Goal: Task Accomplishment & Management: Manage account settings

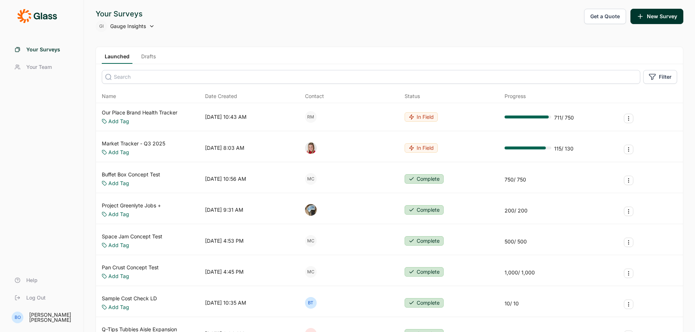
click at [165, 112] on link "Our Place Brand Health Tracker" at bounding box center [140, 112] width 76 height 7
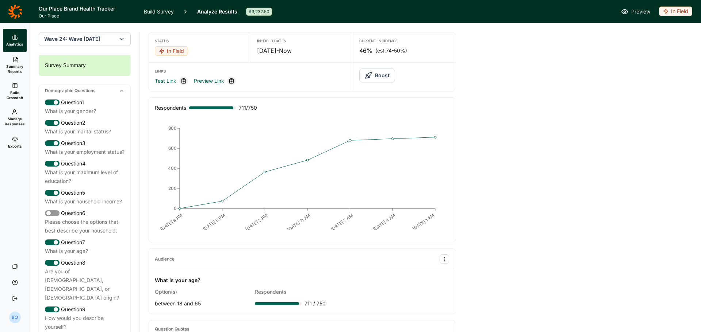
click at [373, 76] on button "Boost" at bounding box center [377, 76] width 36 height 14
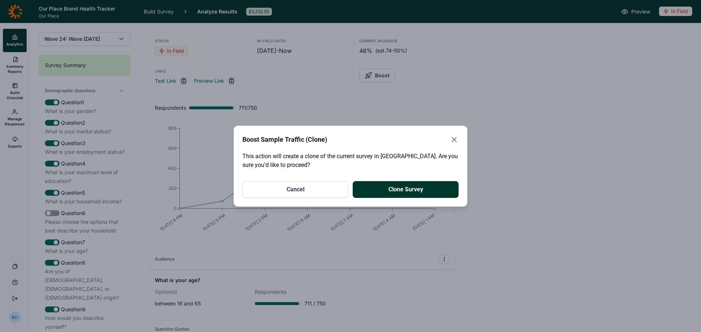
click at [394, 192] on button "Clone Survey" at bounding box center [405, 189] width 106 height 17
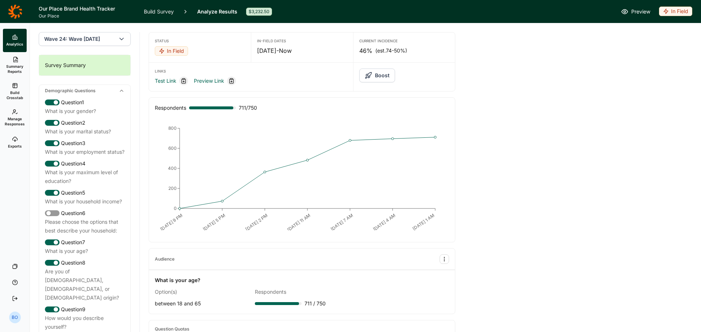
click at [12, 90] on span "Build Crosstab" at bounding box center [15, 95] width 18 height 10
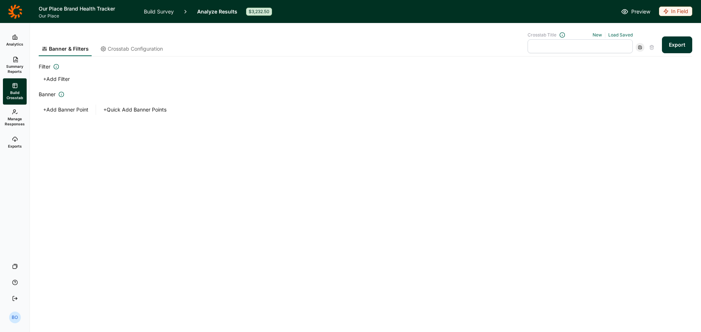
click at [13, 65] on span "Summary Reports" at bounding box center [15, 69] width 18 height 10
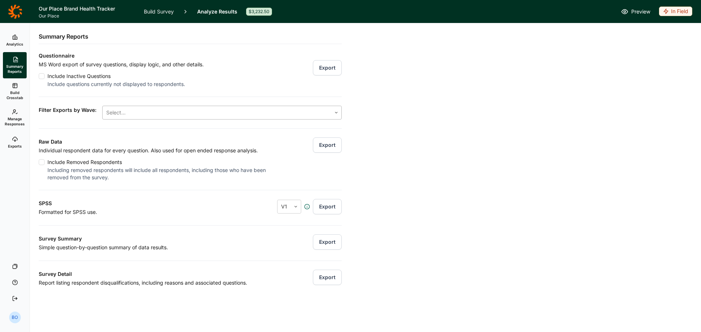
drag, startPoint x: 182, startPoint y: 109, endPoint x: 181, endPoint y: 115, distance: 6.6
click at [182, 109] on div at bounding box center [216, 113] width 221 height 10
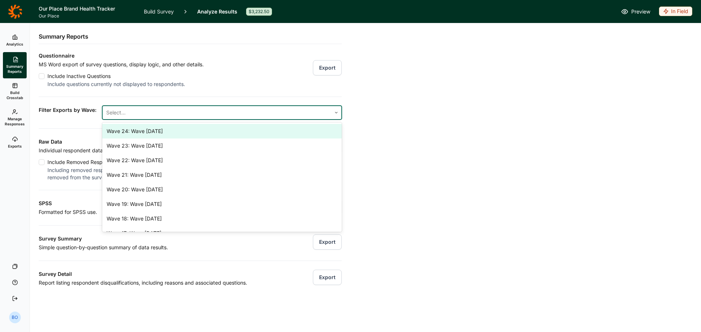
click at [178, 128] on div "Wave 24: Wave [DATE]" at bounding box center [221, 131] width 239 height 15
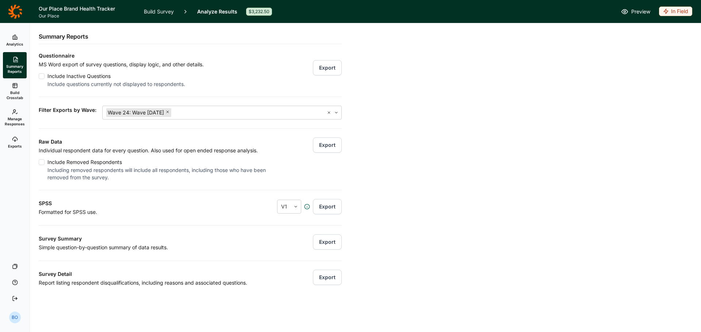
click at [90, 132] on div "Raw Data Individual respondent data for every question. Also used for open ende…" at bounding box center [190, 154] width 303 height 53
click at [324, 145] on button "Export" at bounding box center [327, 145] width 29 height 15
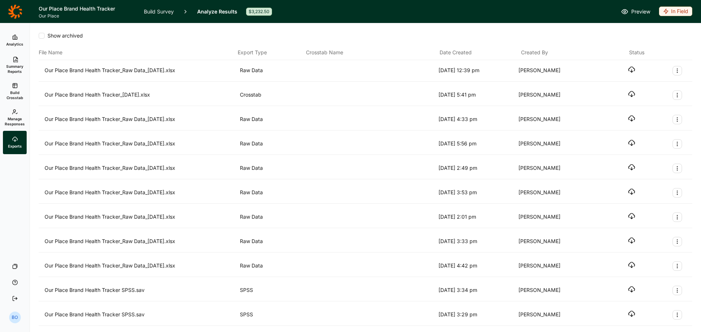
click at [628, 69] on icon "button" at bounding box center [631, 69] width 7 height 7
click at [14, 116] on span "Manage Responses" at bounding box center [15, 121] width 20 height 10
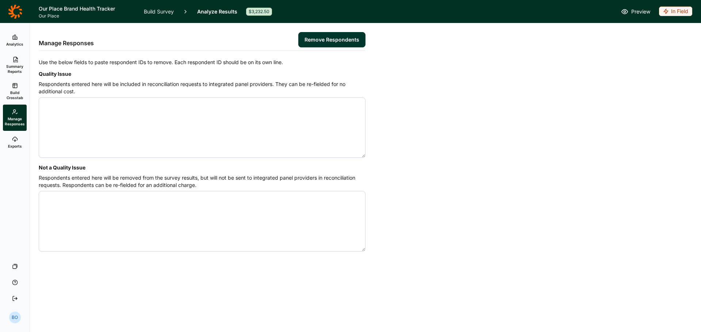
click at [180, 117] on textarea "Quality Issue" at bounding box center [202, 127] width 327 height 61
type textarea "4682430 4671205 4661769 4682421 4663686 4676107 4670493 4688440 4660478 4682058…"
click at [349, 38] on button "Remove Respondents" at bounding box center [331, 39] width 67 height 15
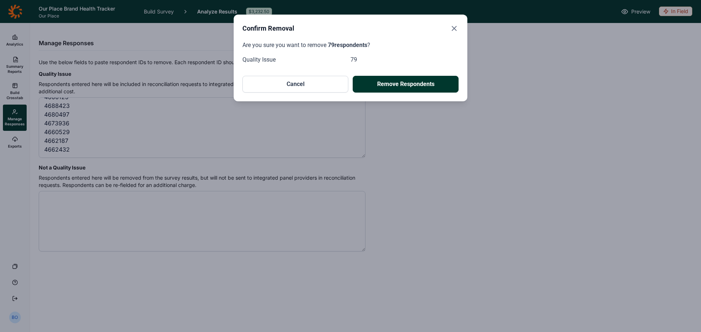
click at [422, 80] on button "Remove Respondents" at bounding box center [405, 84] width 106 height 17
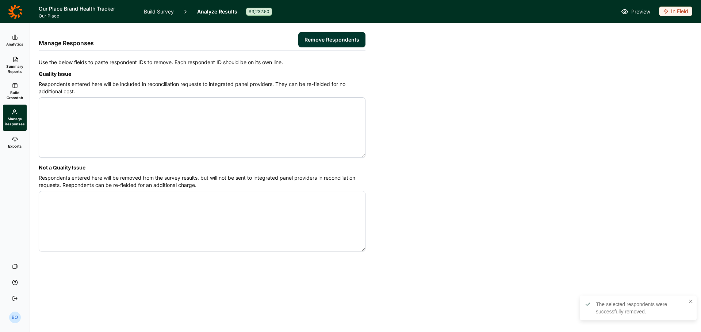
scroll to position [0, 0]
click at [11, 40] on link "Analytics" at bounding box center [15, 40] width 24 height 23
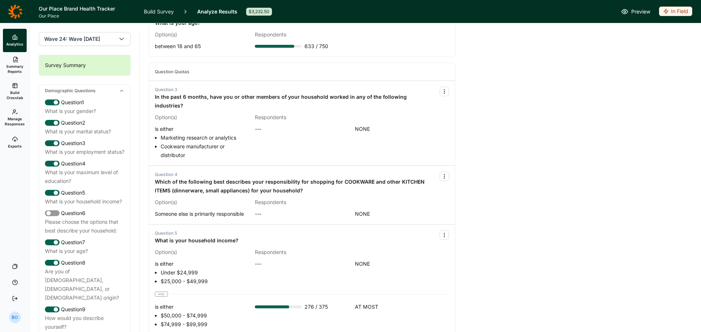
scroll to position [401, 0]
